Goal: Task Accomplishment & Management: Complete application form

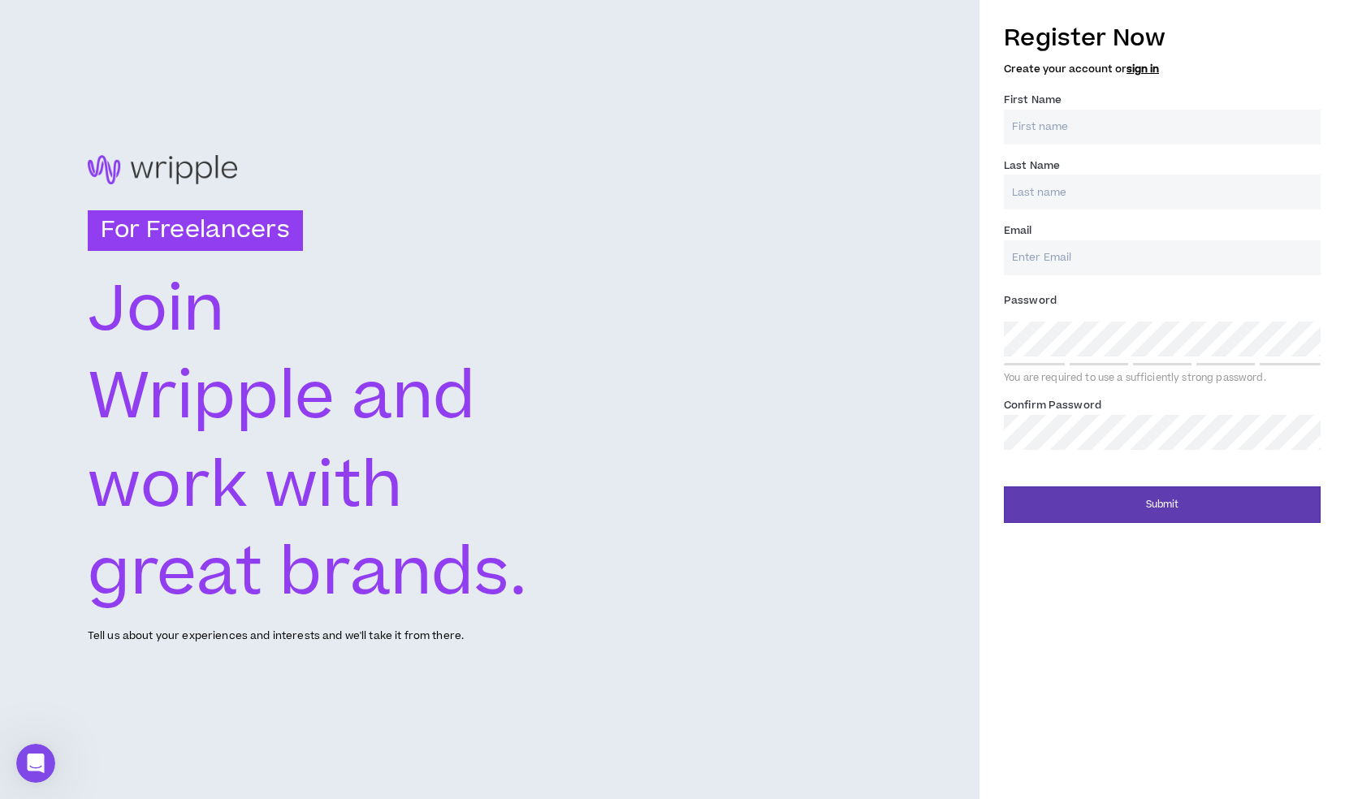
click at [1022, 126] on input "First Name *" at bounding box center [1162, 127] width 317 height 35
type input "Sakiya"
type input "[PERSON_NAME]"
type input "[EMAIL_ADDRESS][PERSON_NAME][DOMAIN_NAME]"
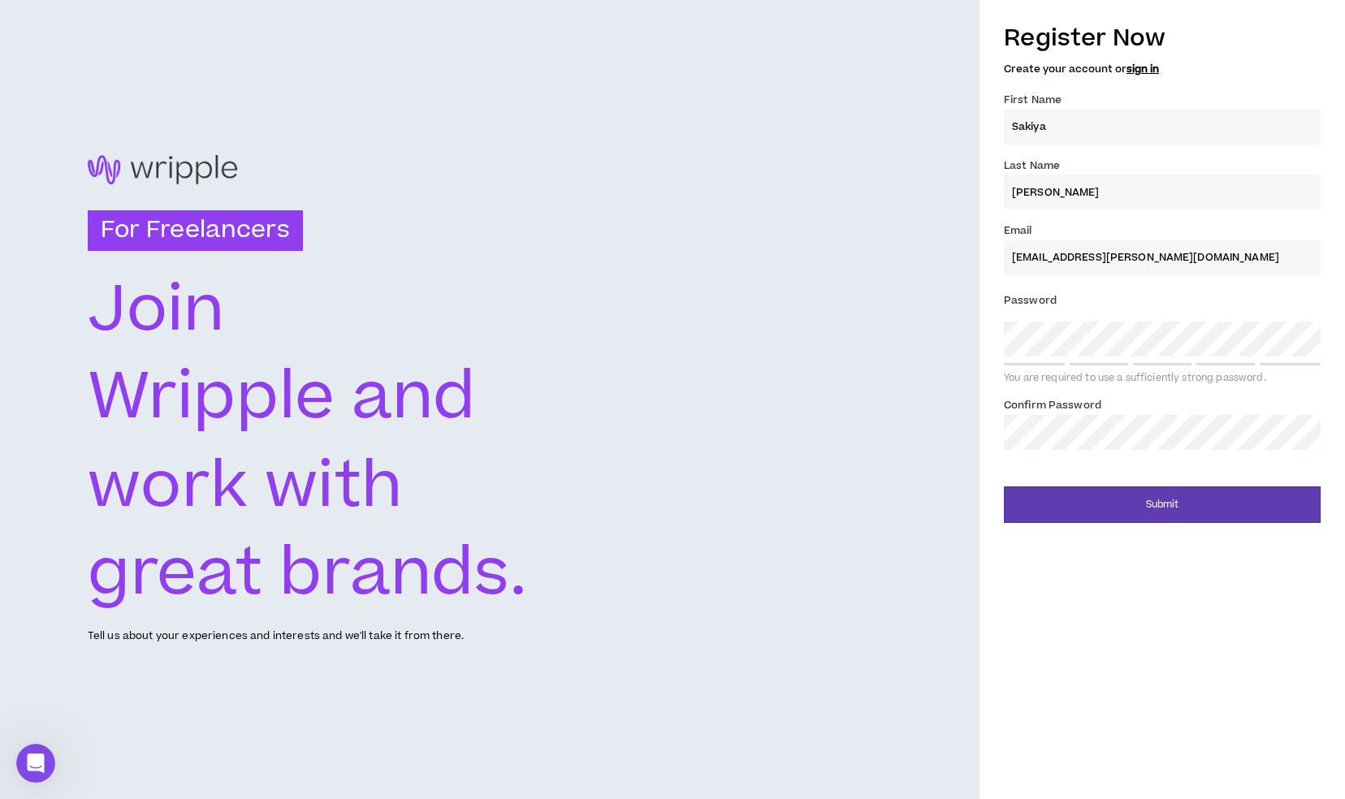
type input "[PERSON_NAME]"
type input "[EMAIL_ADDRESS][PERSON_NAME][DOMAIN_NAME]"
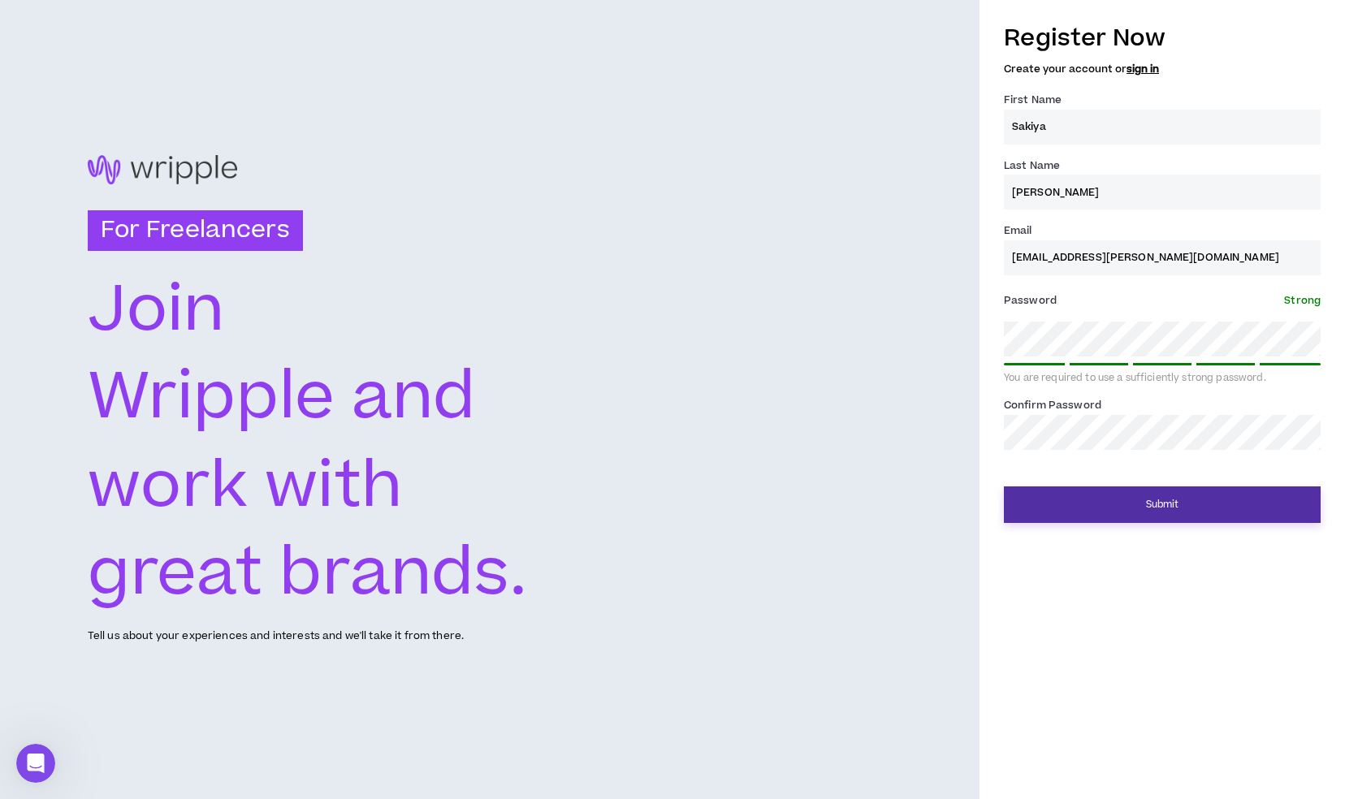
click at [1135, 505] on button "Submit" at bounding box center [1162, 505] width 317 height 37
click at [1150, 508] on button "Submit" at bounding box center [1162, 505] width 317 height 37
